Goal: Navigation & Orientation: Find specific page/section

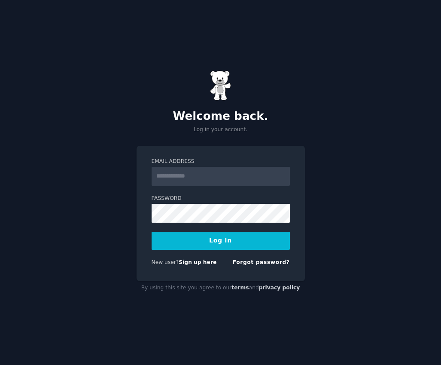
click at [248, 176] on input "Email Address" at bounding box center [221, 176] width 138 height 19
type input "**********"
drag, startPoint x: 250, startPoint y: 197, endPoint x: 249, endPoint y: 203, distance: 6.1
click at [249, 200] on label "Password" at bounding box center [221, 198] width 138 height 8
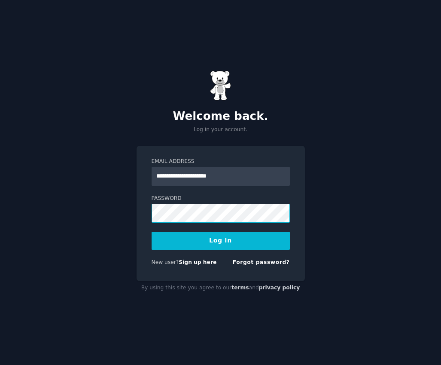
click at [152, 231] on button "Log In" at bounding box center [221, 240] width 138 height 18
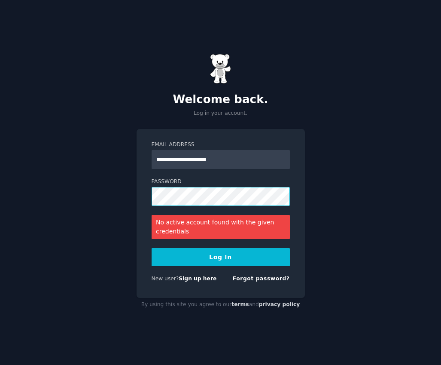
click at [127, 198] on div "**********" at bounding box center [220, 182] width 441 height 365
click at [152, 248] on button "Log In" at bounding box center [221, 257] width 138 height 18
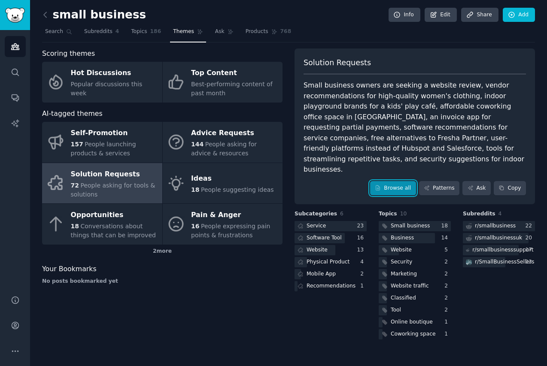
click at [404, 181] on link "Browse all" at bounding box center [393, 188] width 46 height 15
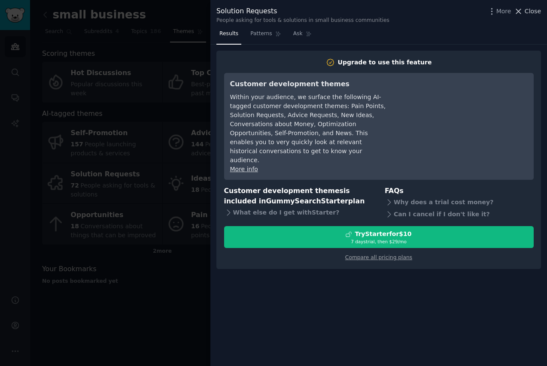
click at [441, 15] on span "Close" at bounding box center [533, 11] width 16 height 9
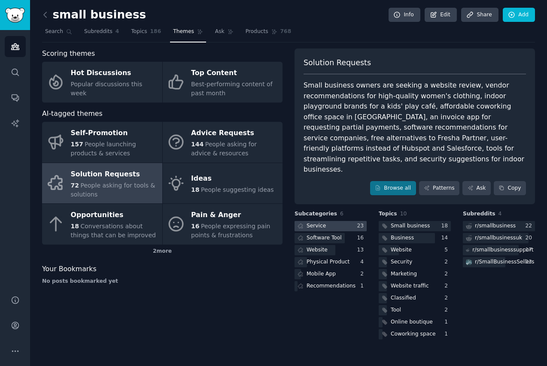
click at [307, 222] on div "Service" at bounding box center [316, 226] width 19 height 8
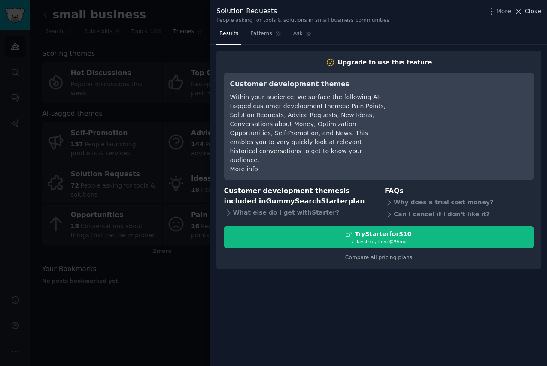
click at [441, 13] on span "Close" at bounding box center [533, 11] width 16 height 9
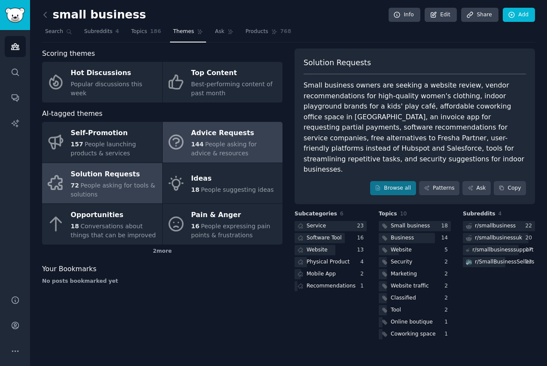
click at [237, 139] on div "Advice Requests" at bounding box center [234, 134] width 87 height 14
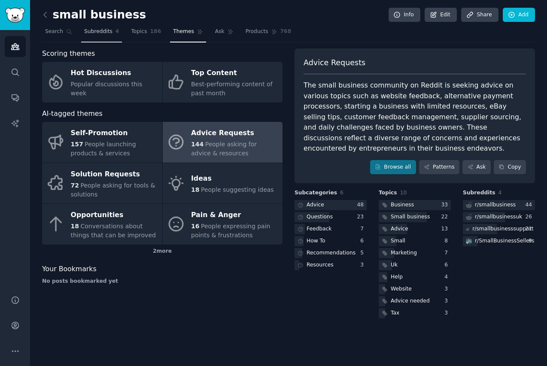
click at [103, 34] on span "Subreddits" at bounding box center [98, 32] width 28 height 8
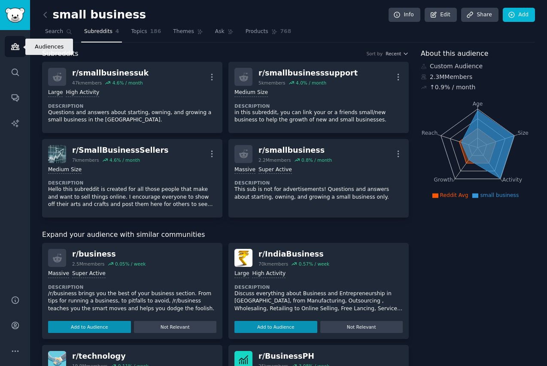
click at [15, 52] on link "Audiences" at bounding box center [15, 46] width 21 height 21
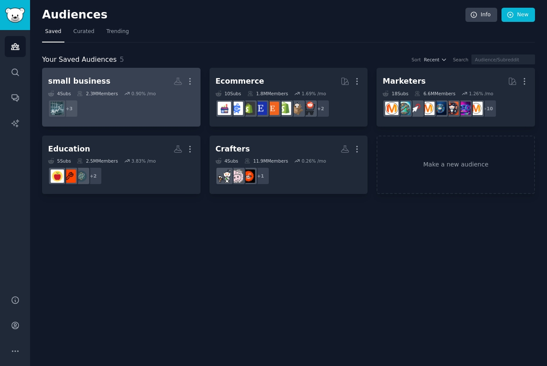
click at [149, 105] on dd "+ 3" at bounding box center [121, 109] width 146 height 24
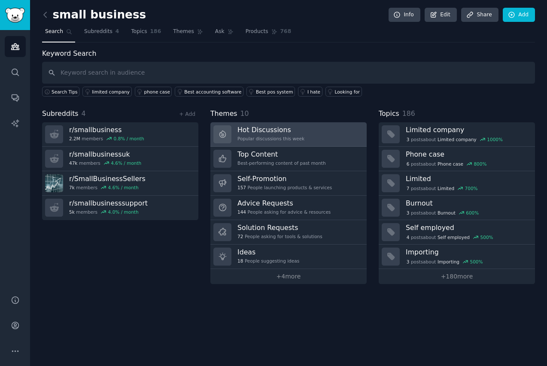
click at [301, 133] on h3 "Hot Discussions" at bounding box center [270, 129] width 67 height 9
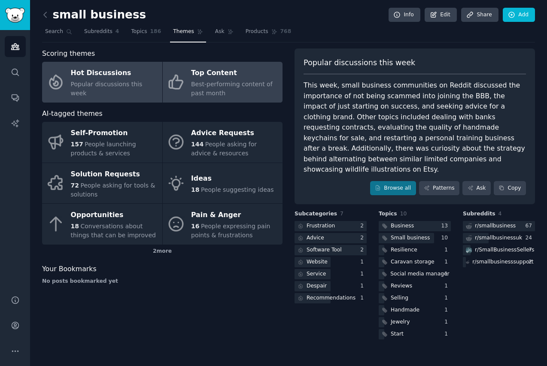
click at [239, 88] on div "Best-performing content of past month" at bounding box center [234, 89] width 87 height 18
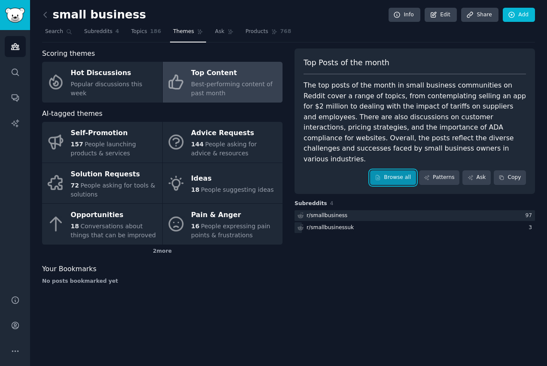
click at [385, 170] on link "Browse all" at bounding box center [393, 177] width 46 height 15
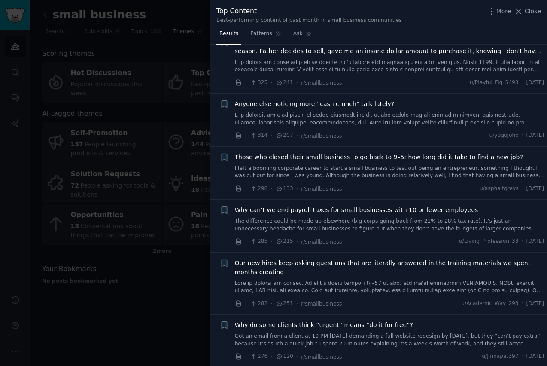
scroll to position [398, 0]
click at [441, 14] on span "Close" at bounding box center [533, 11] width 16 height 9
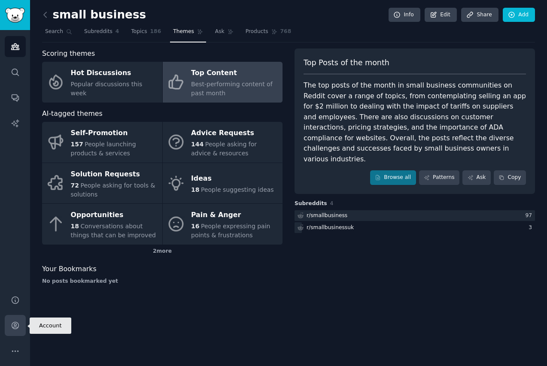
click at [22, 326] on link "Account" at bounding box center [15, 325] width 21 height 21
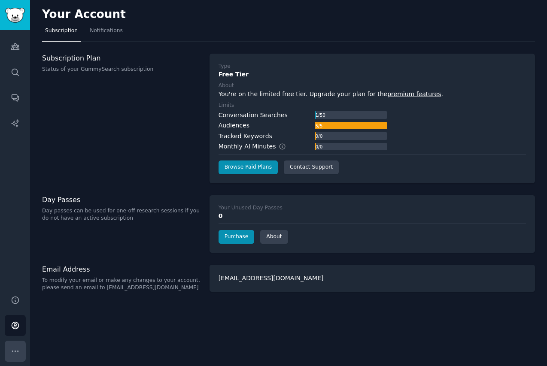
click at [19, 352] on icon "Sidebar" at bounding box center [15, 351] width 9 height 9
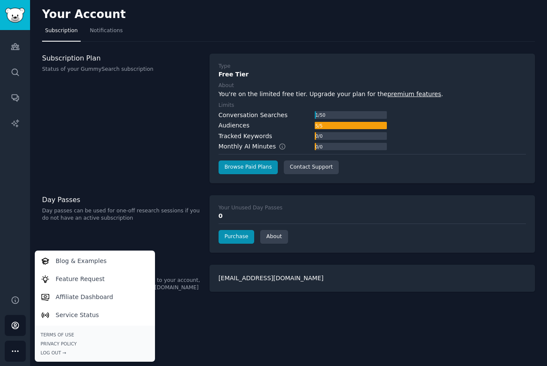
click at [18, 278] on div "Audiences Search Conversations AI Reports" at bounding box center [15, 157] width 30 height 255
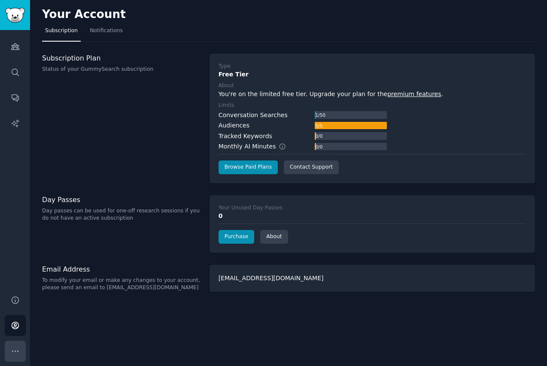
click at [17, 349] on icon "Sidebar" at bounding box center [15, 351] width 9 height 9
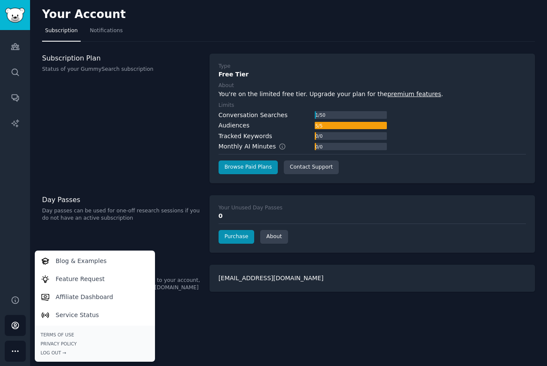
click at [21, 256] on div "Audiences Search Conversations AI Reports" at bounding box center [15, 157] width 30 height 255
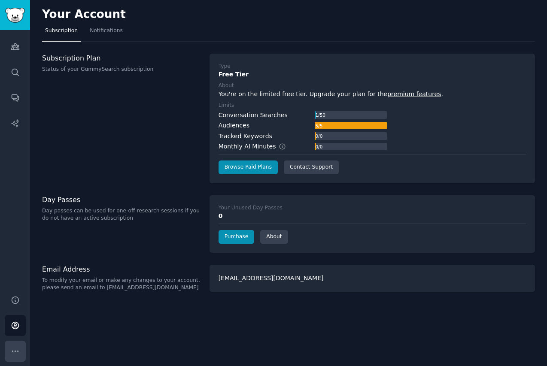
click at [12, 349] on icon "Sidebar" at bounding box center [15, 351] width 9 height 9
click at [16, 301] on icon "Sidebar" at bounding box center [15, 300] width 9 height 9
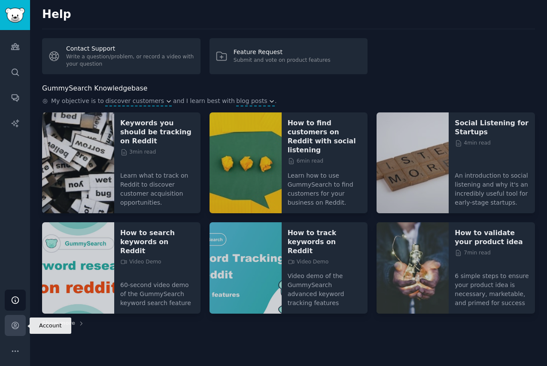
click at [15, 331] on link "Account" at bounding box center [15, 325] width 21 height 21
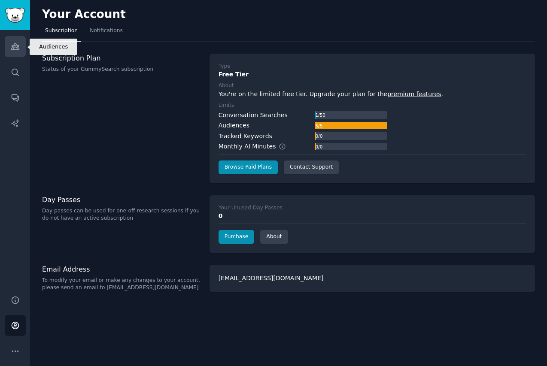
click at [21, 48] on link "Audiences" at bounding box center [15, 46] width 21 height 21
